Goal: Find specific page/section: Find specific page/section

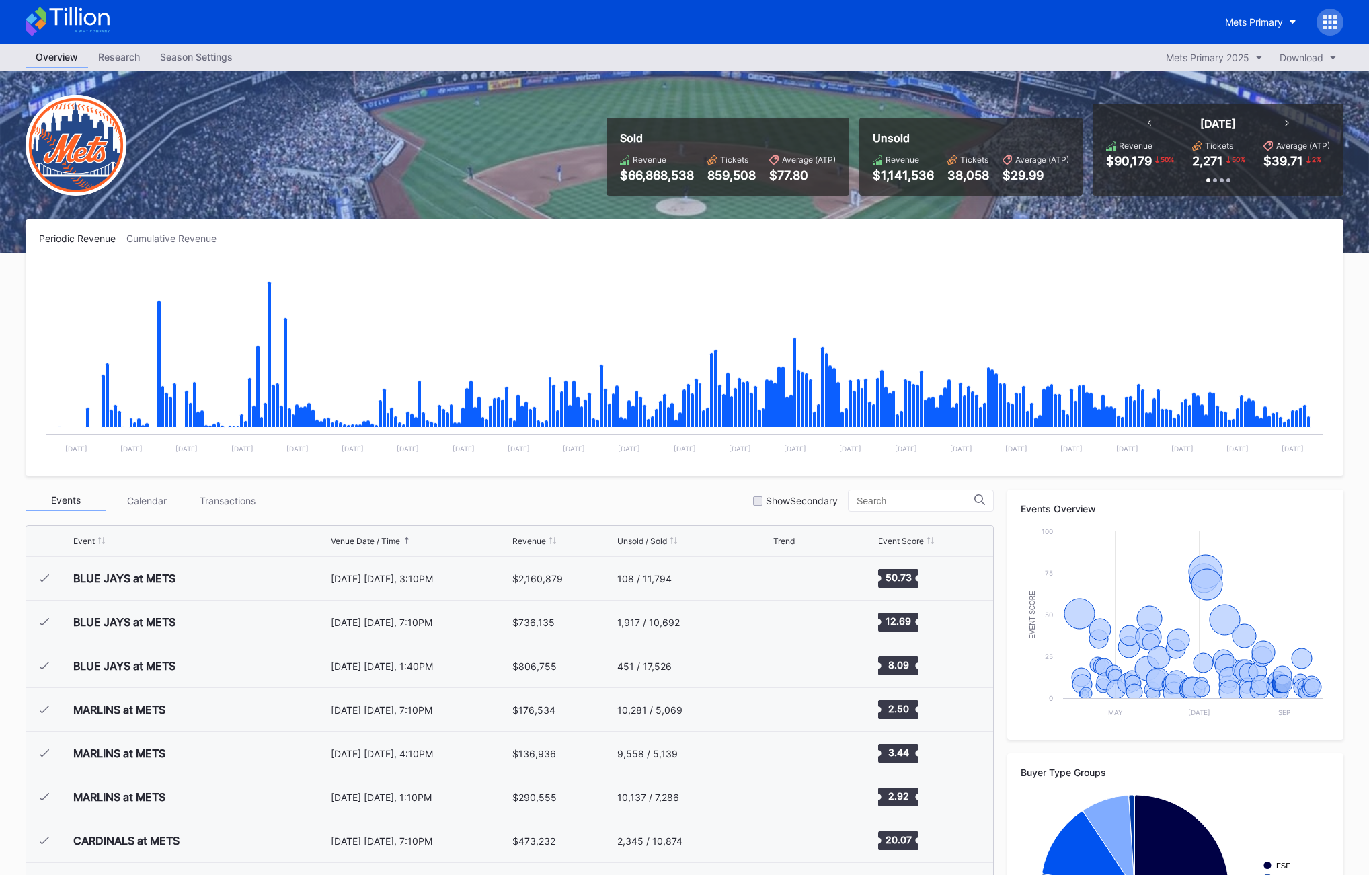
scroll to position [2971, 0]
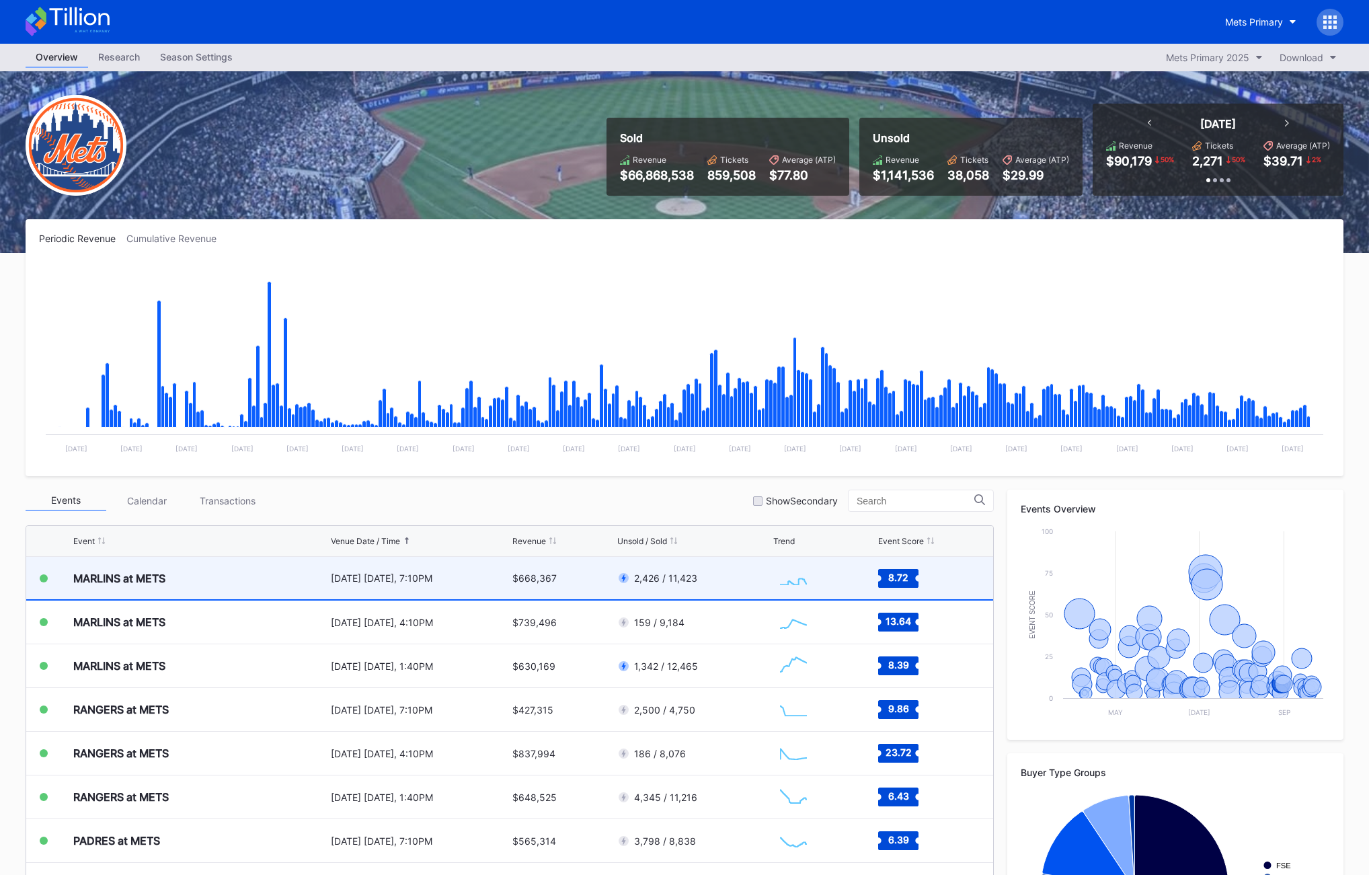
click at [331, 569] on div "[DATE] [DATE], 7:10PM" at bounding box center [420, 578] width 178 height 42
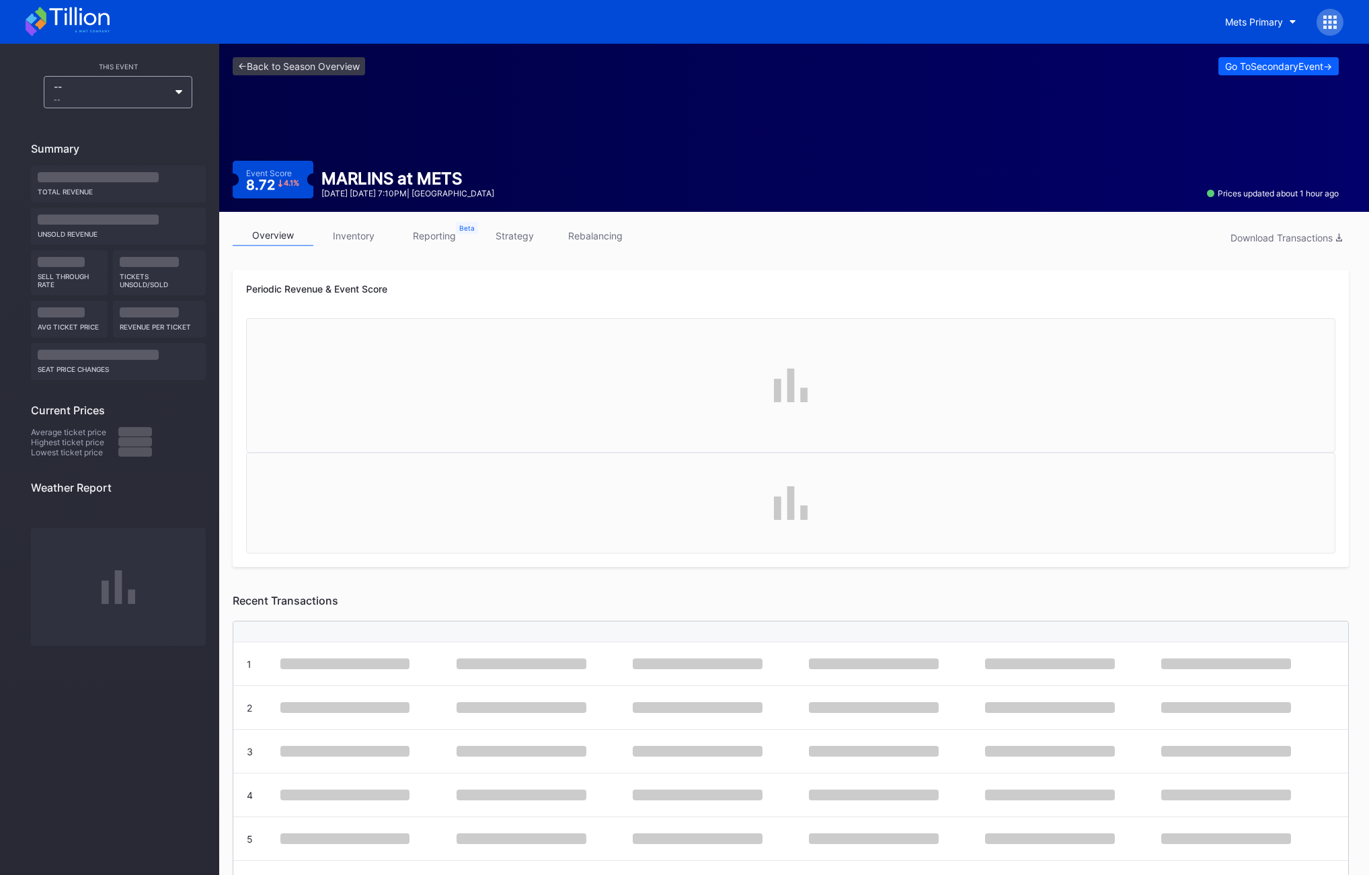
click at [611, 234] on link "rebalancing" at bounding box center [595, 235] width 81 height 21
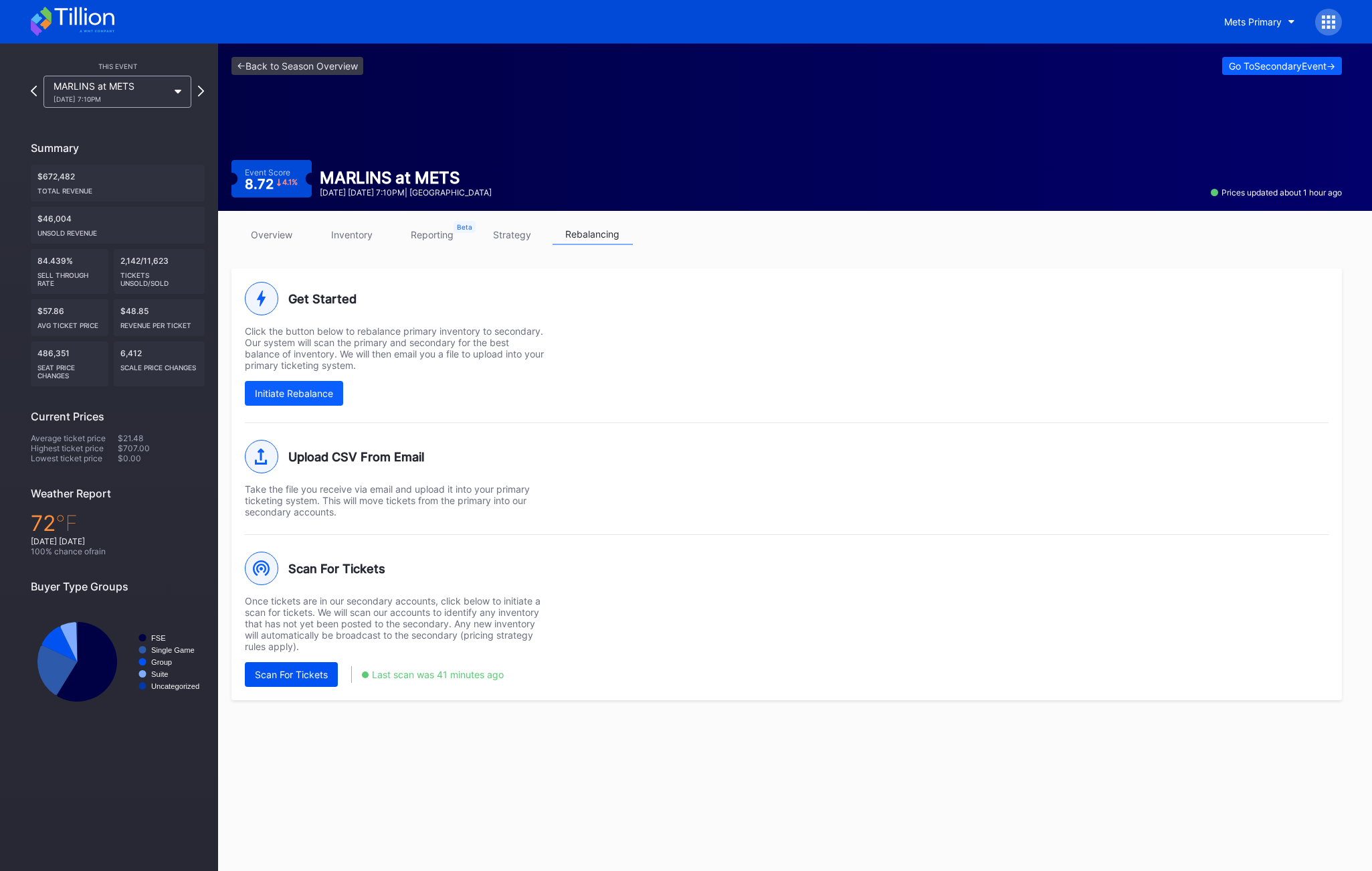
click at [309, 677] on div "Scan For Tickets" at bounding box center [291, 674] width 73 height 11
click at [1267, 23] on div "Mets Primary" at bounding box center [1253, 21] width 58 height 11
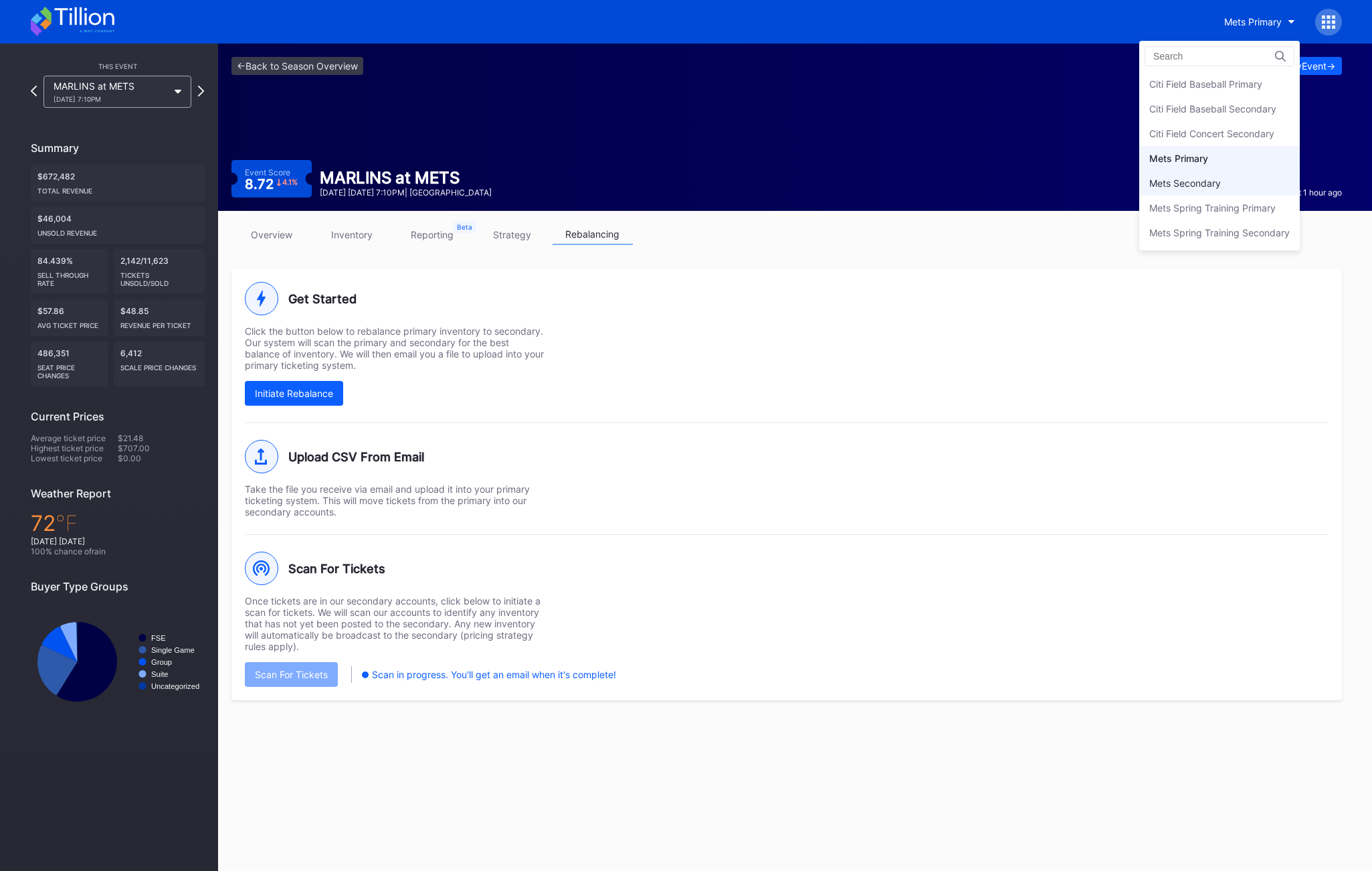
click at [1226, 180] on div "Mets Secondary" at bounding box center [1219, 182] width 160 height 25
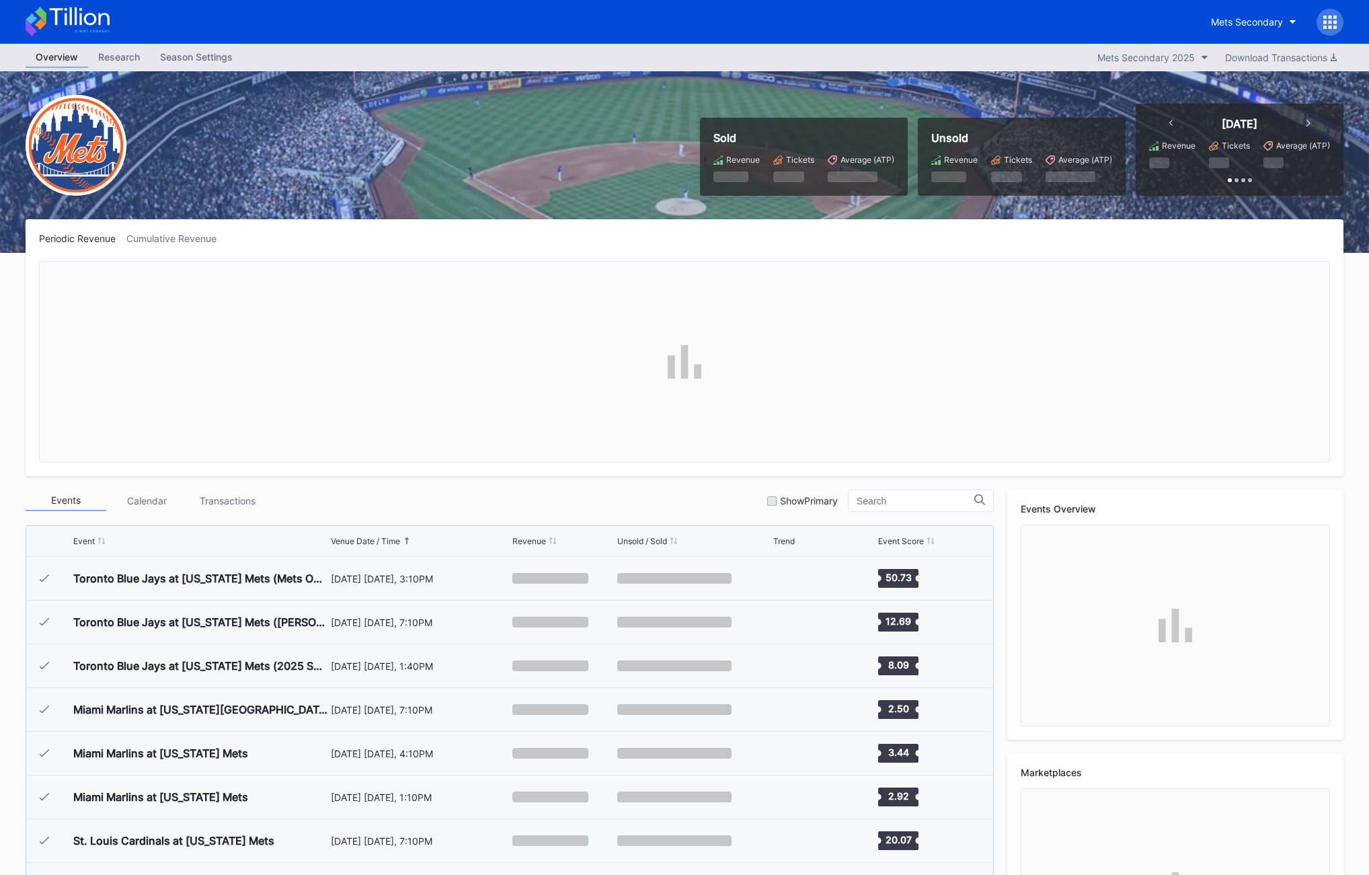
scroll to position [2971, 0]
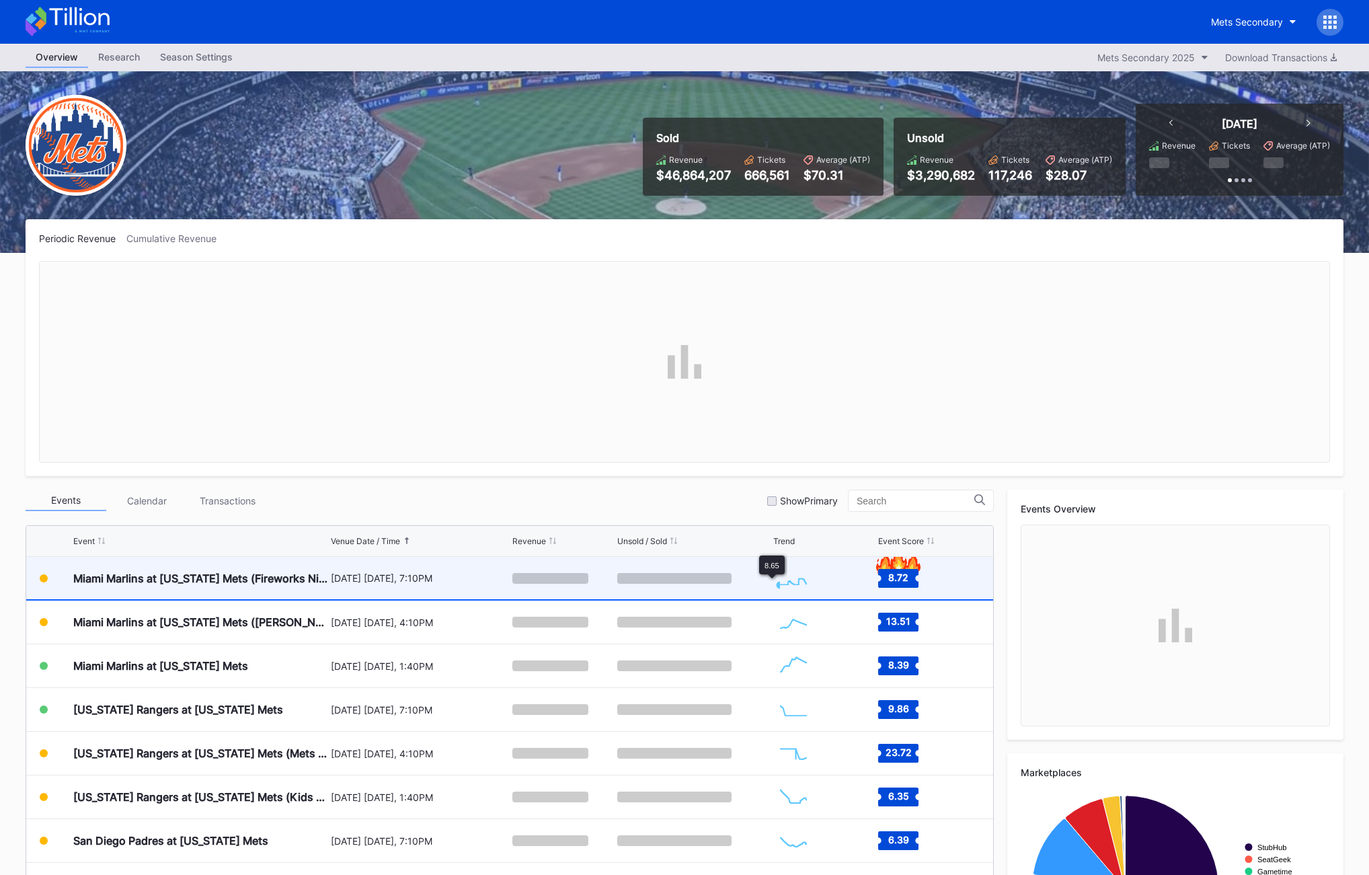
click at [773, 581] on rect "Chart title" at bounding box center [793, 578] width 40 height 34
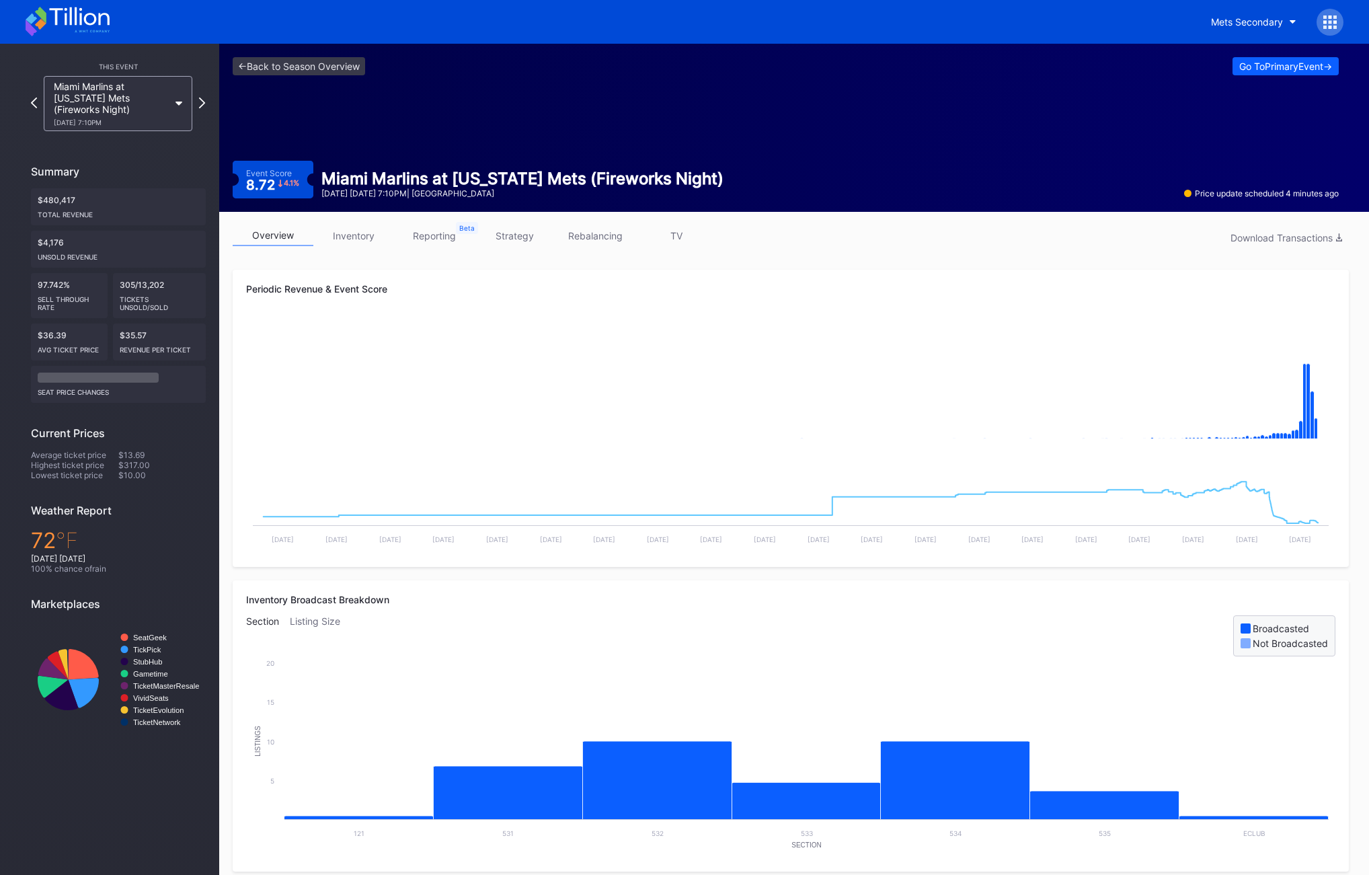
click at [75, 33] on icon at bounding box center [68, 22] width 84 height 30
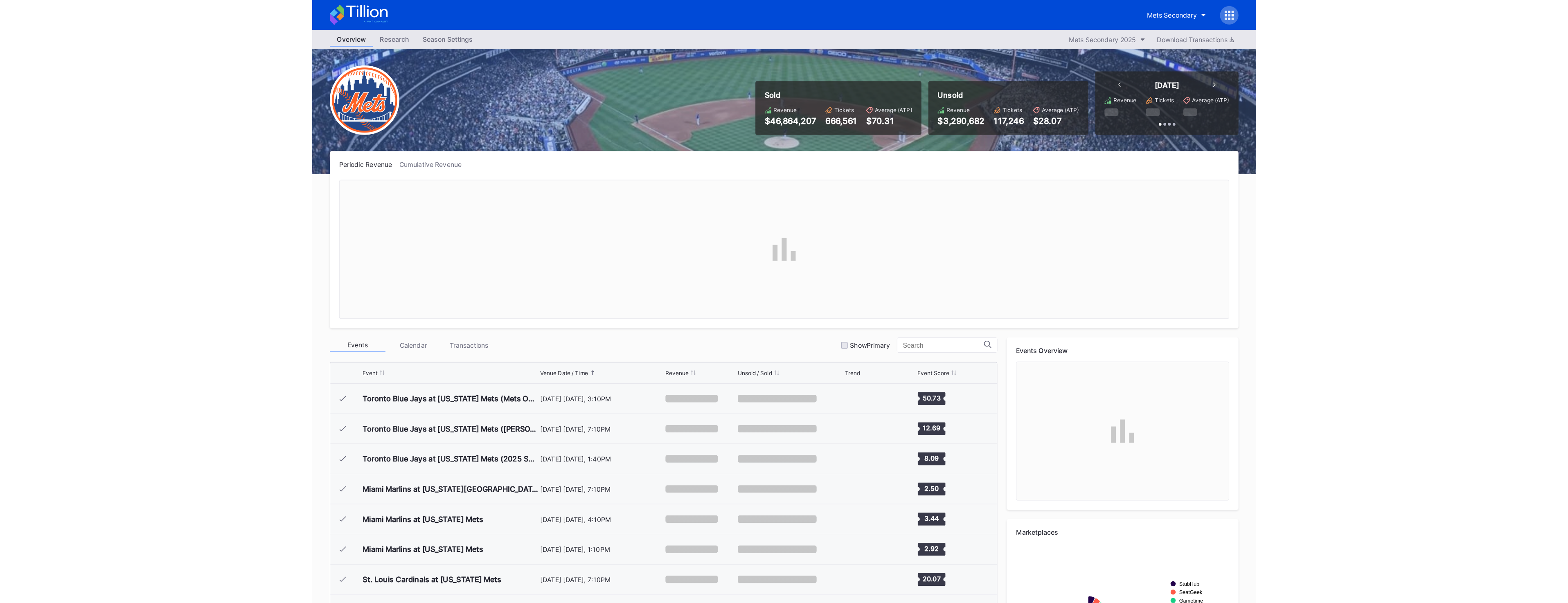
scroll to position [1808, 0]
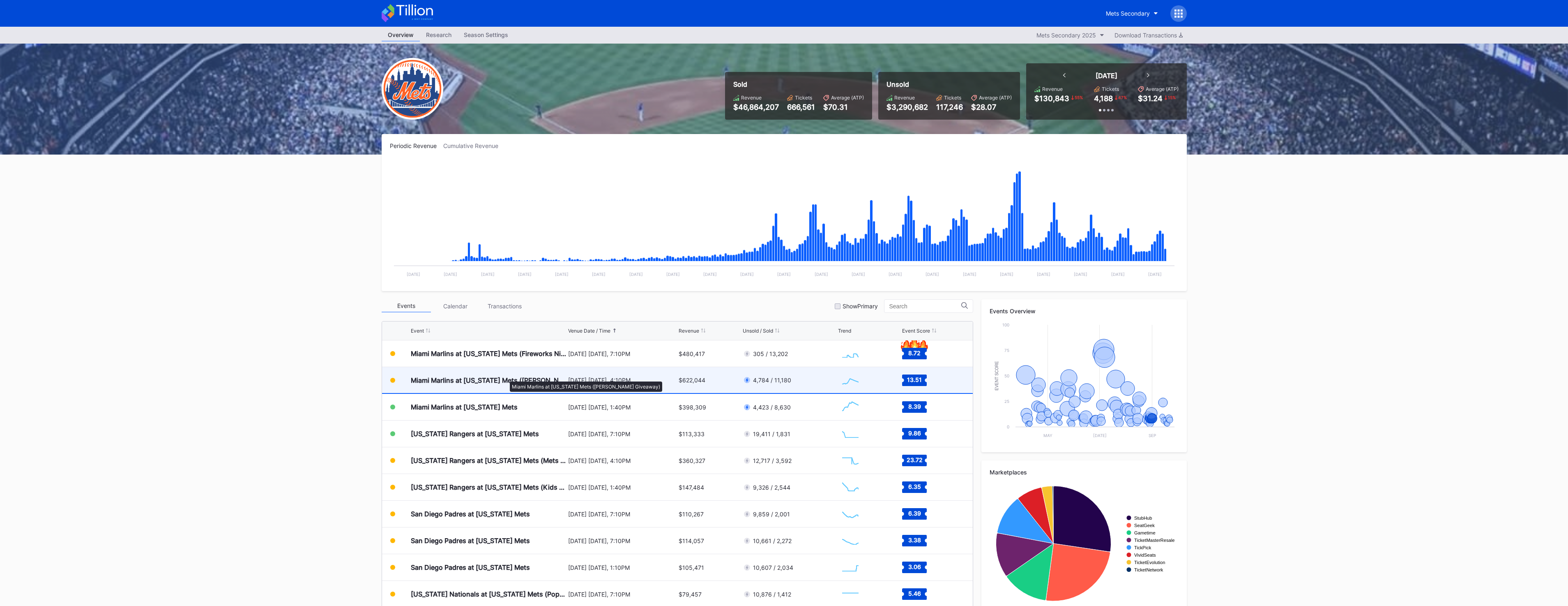
click at [506, 377] on div "Miami Marlins at [US_STATE] Mets ([PERSON_NAME] Giveaway)" at bounding box center [488, 380] width 155 height 8
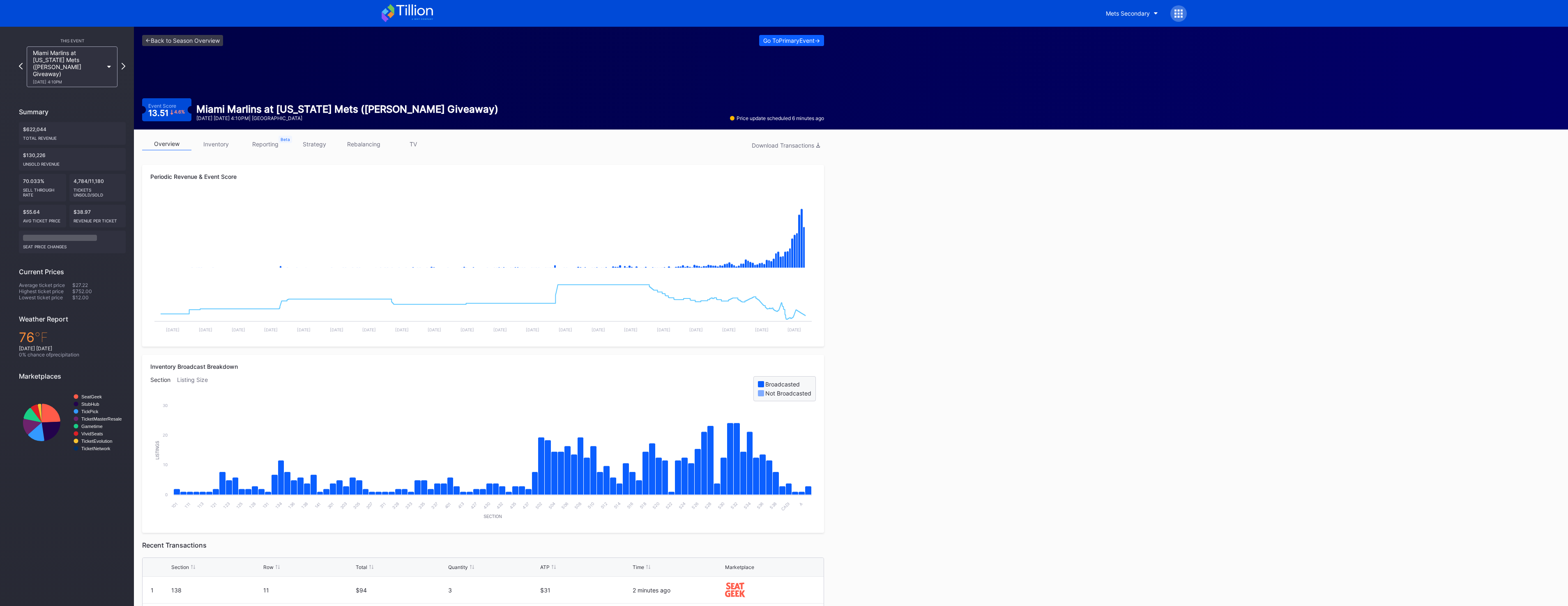
click at [408, 144] on link "TV" at bounding box center [413, 144] width 49 height 13
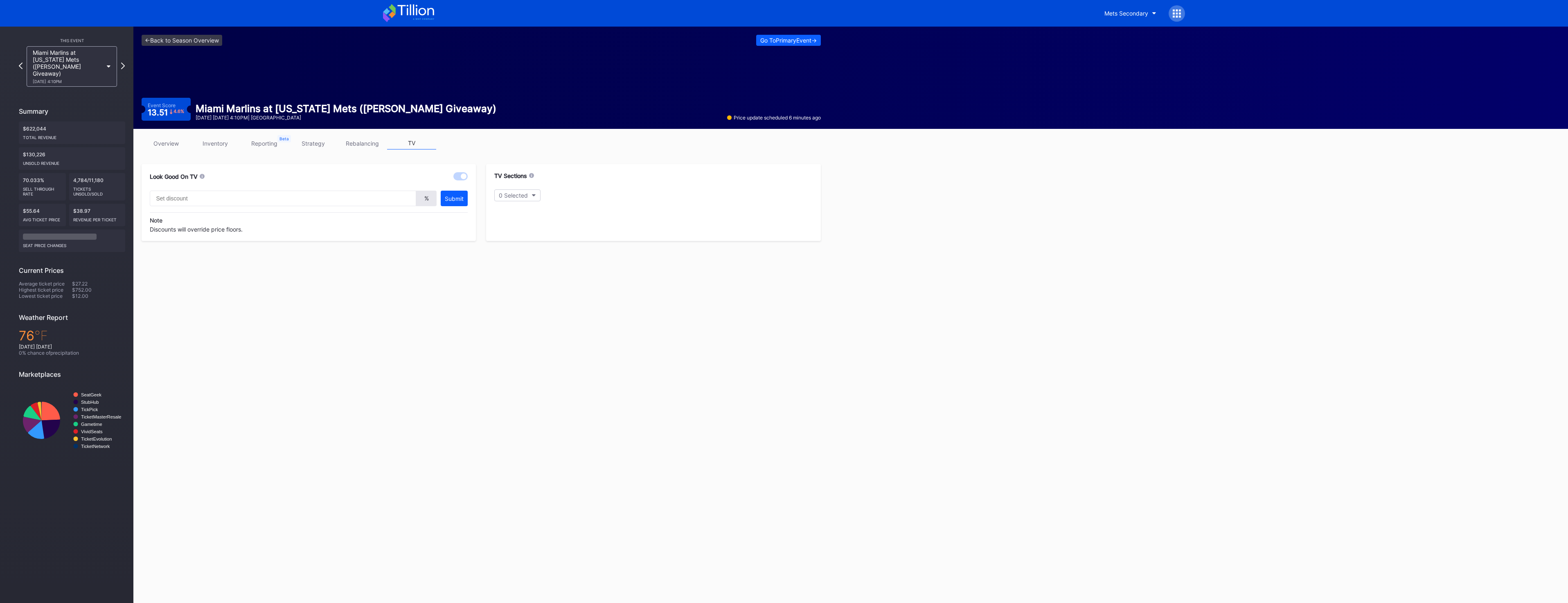
click at [198, 146] on link "inventory" at bounding box center [215, 143] width 49 height 13
click at [173, 193] on div "Section" at bounding box center [164, 191] width 20 height 7
click at [185, 354] on div "A" at bounding box center [197, 357] width 96 height 15
click at [185, 386] on div "E" at bounding box center [197, 388] width 96 height 15
